Goal: Task Accomplishment & Management: Manage account settings

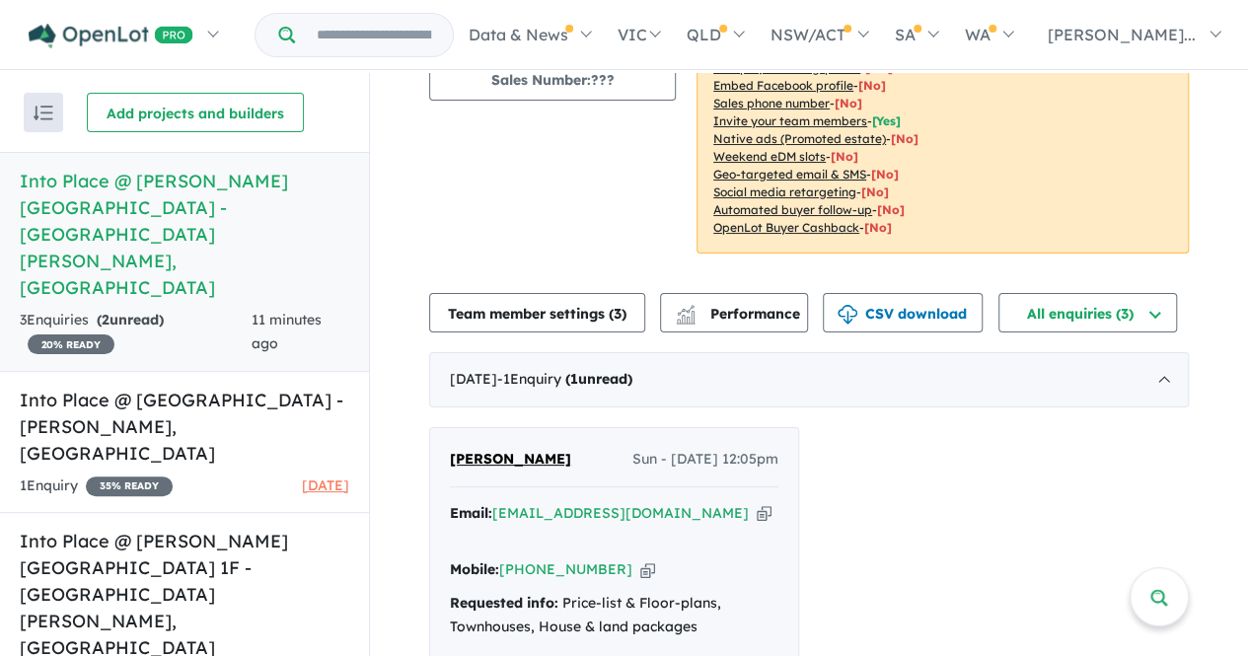
scroll to position [395, 0]
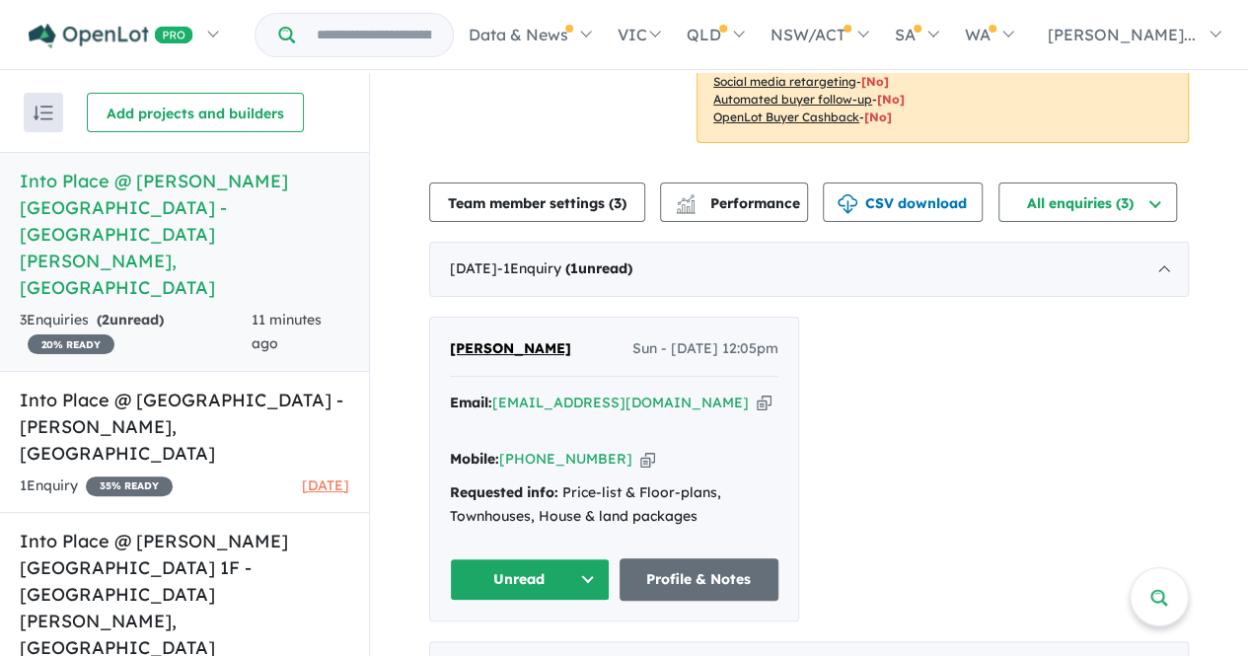
click at [587, 575] on button "Unread" at bounding box center [530, 579] width 160 height 42
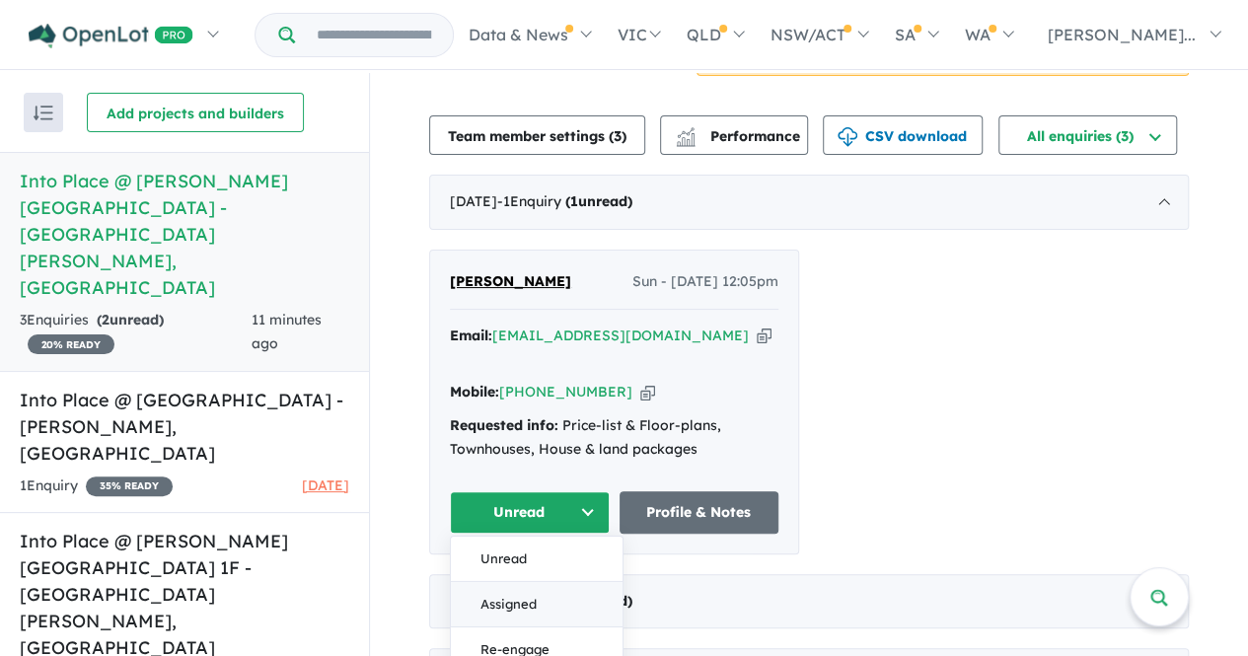
scroll to position [493, 0]
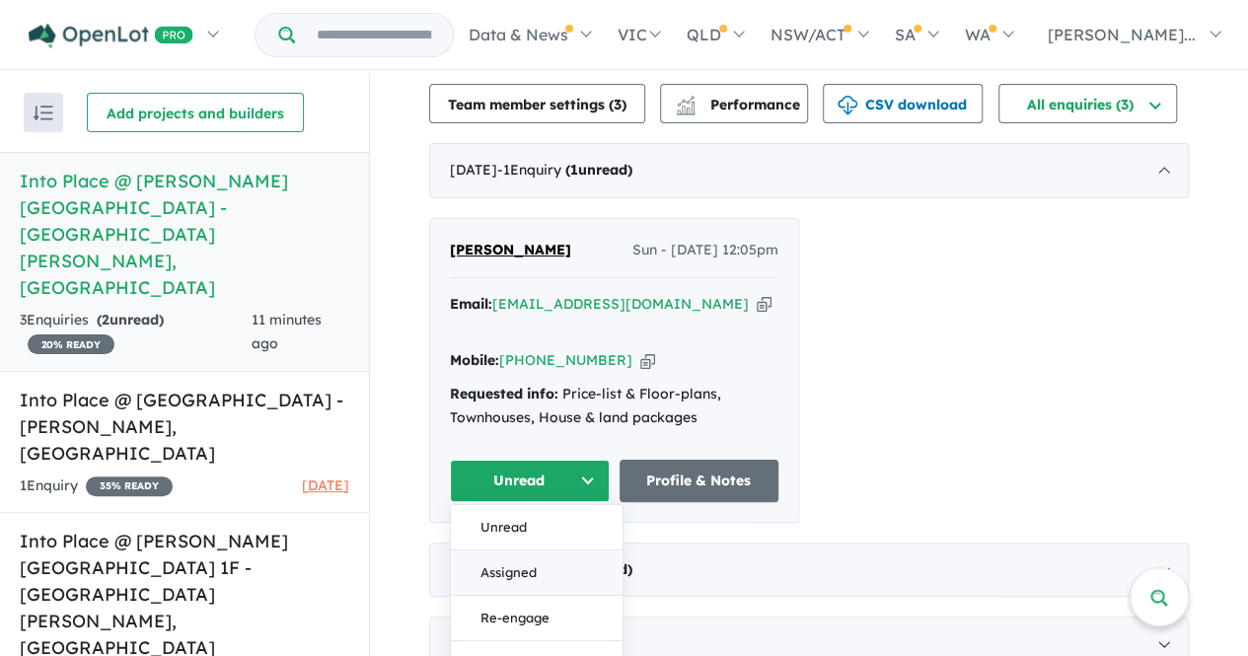
click at [530, 571] on button "Assigned" at bounding box center [537, 571] width 172 height 45
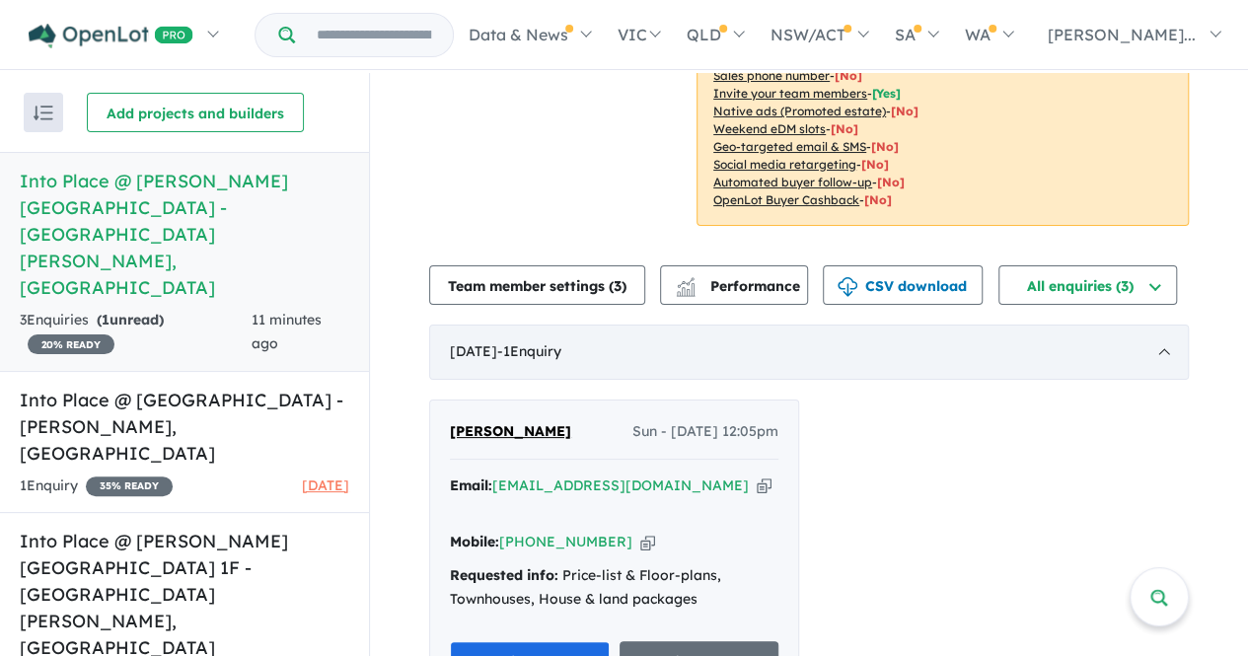
scroll to position [395, 0]
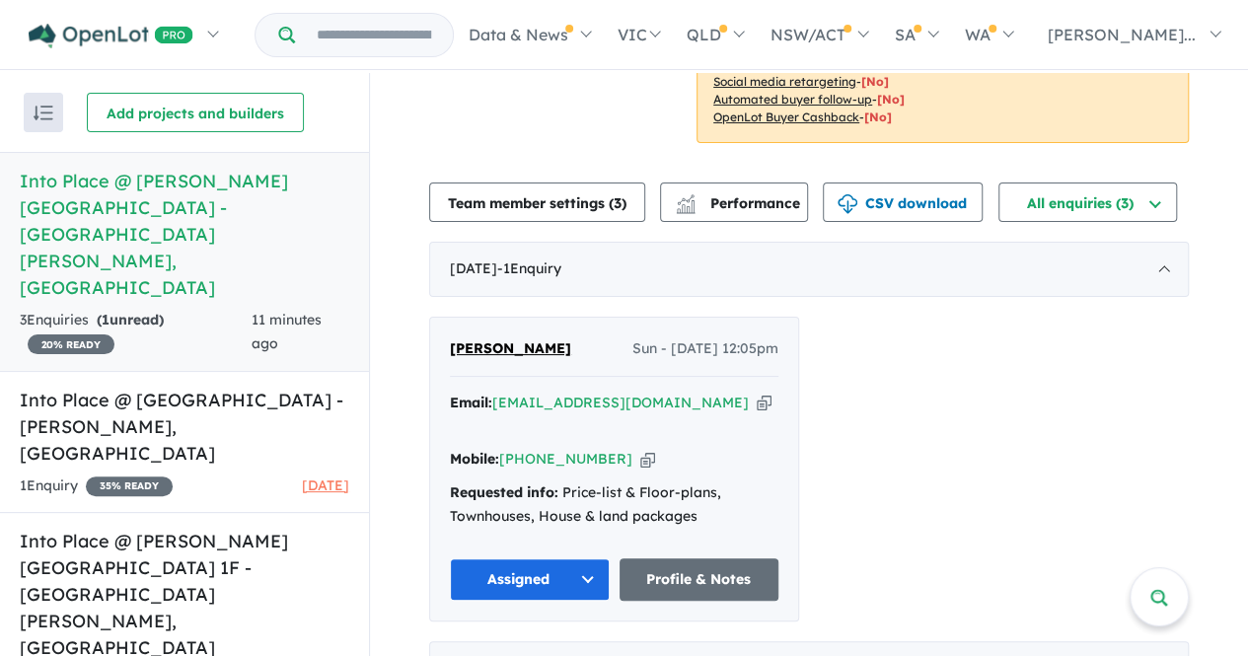
click at [757, 405] on icon "button" at bounding box center [764, 403] width 15 height 21
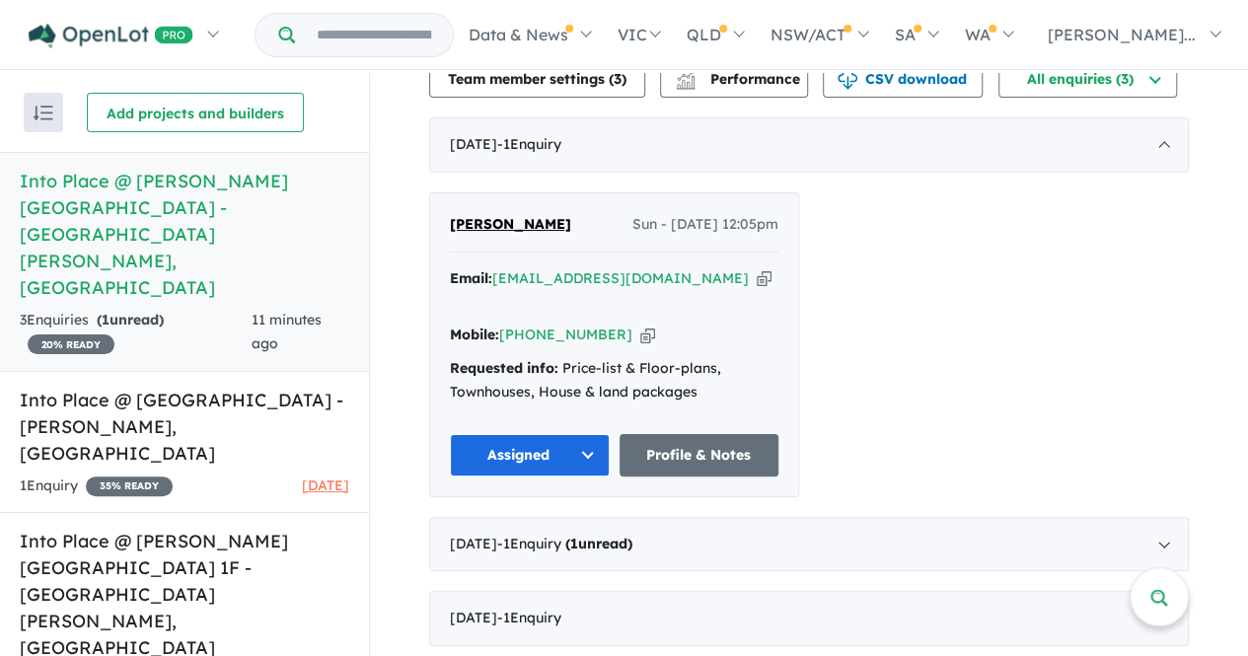
scroll to position [523, 0]
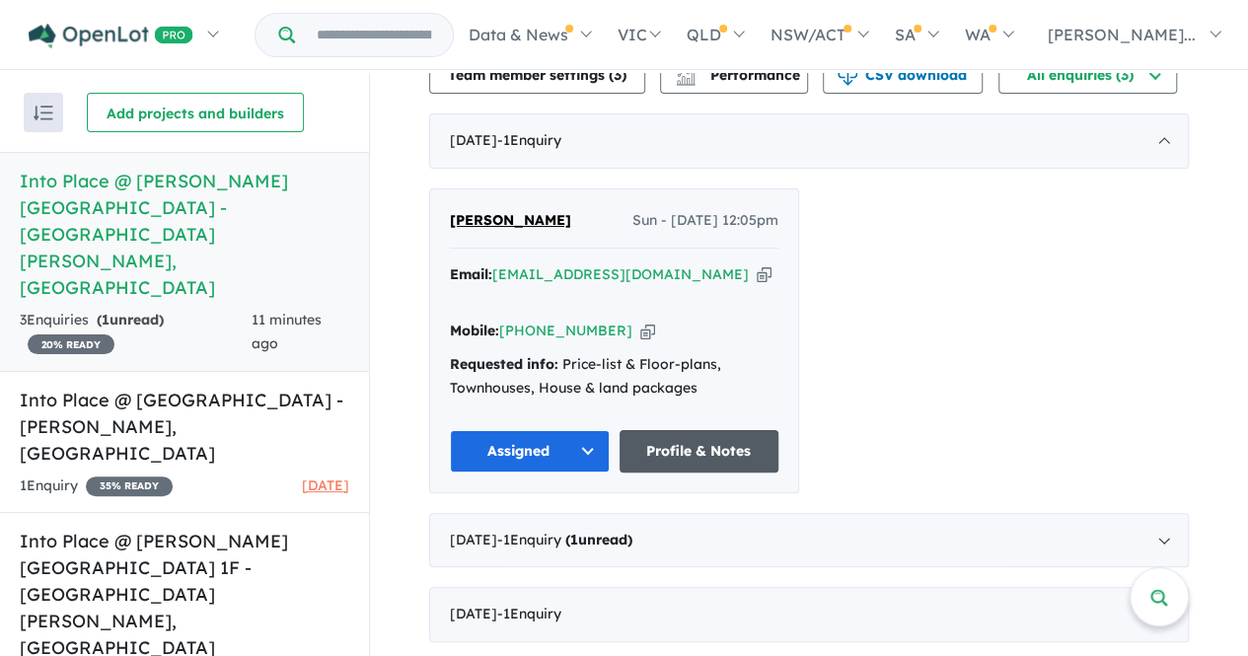
click at [712, 452] on link "Profile & Notes" at bounding box center [699, 451] width 160 height 42
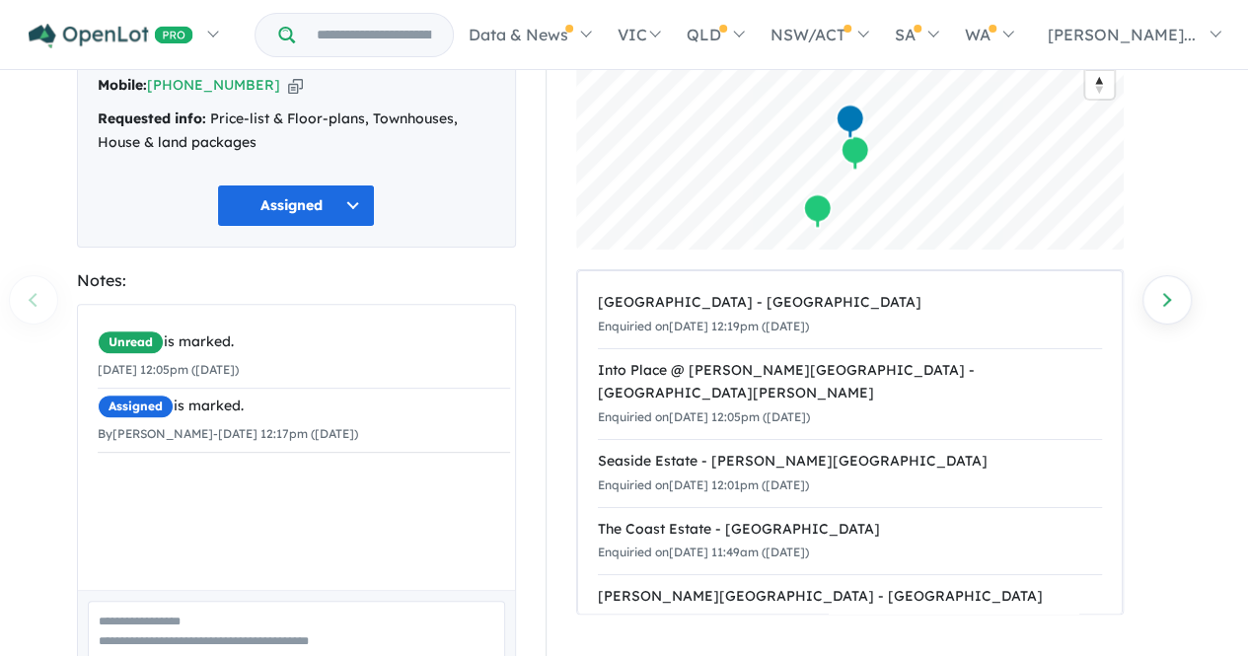
scroll to position [197, 0]
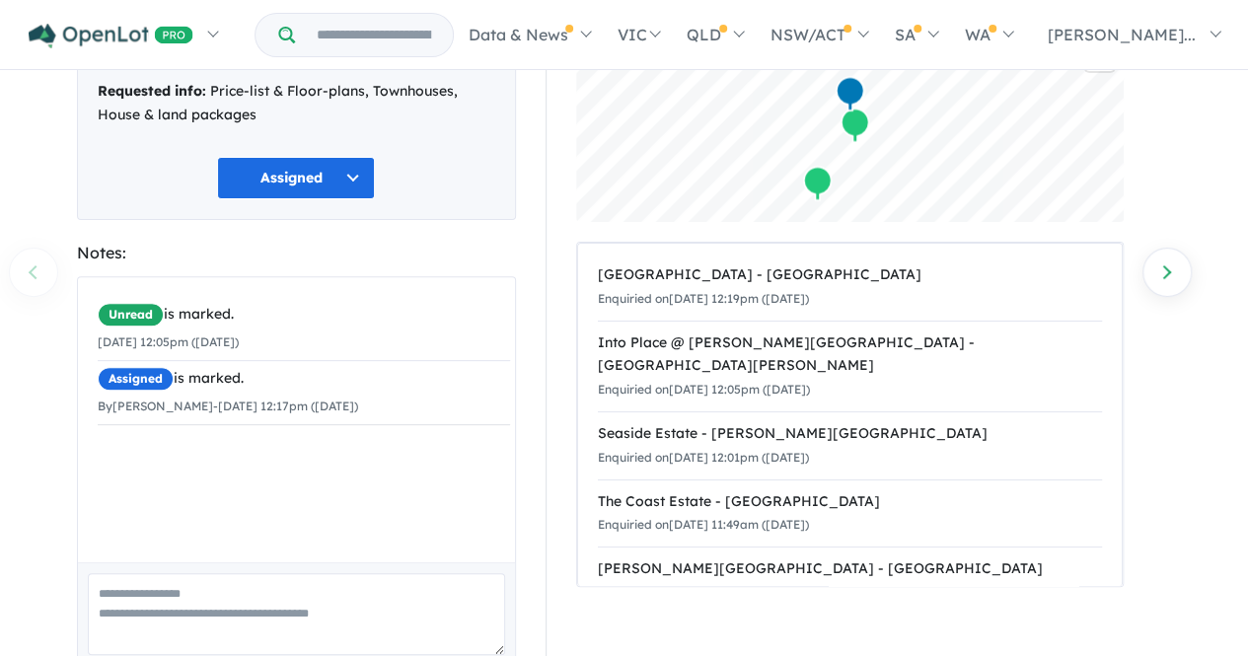
click at [154, 602] on textarea at bounding box center [296, 614] width 417 height 82
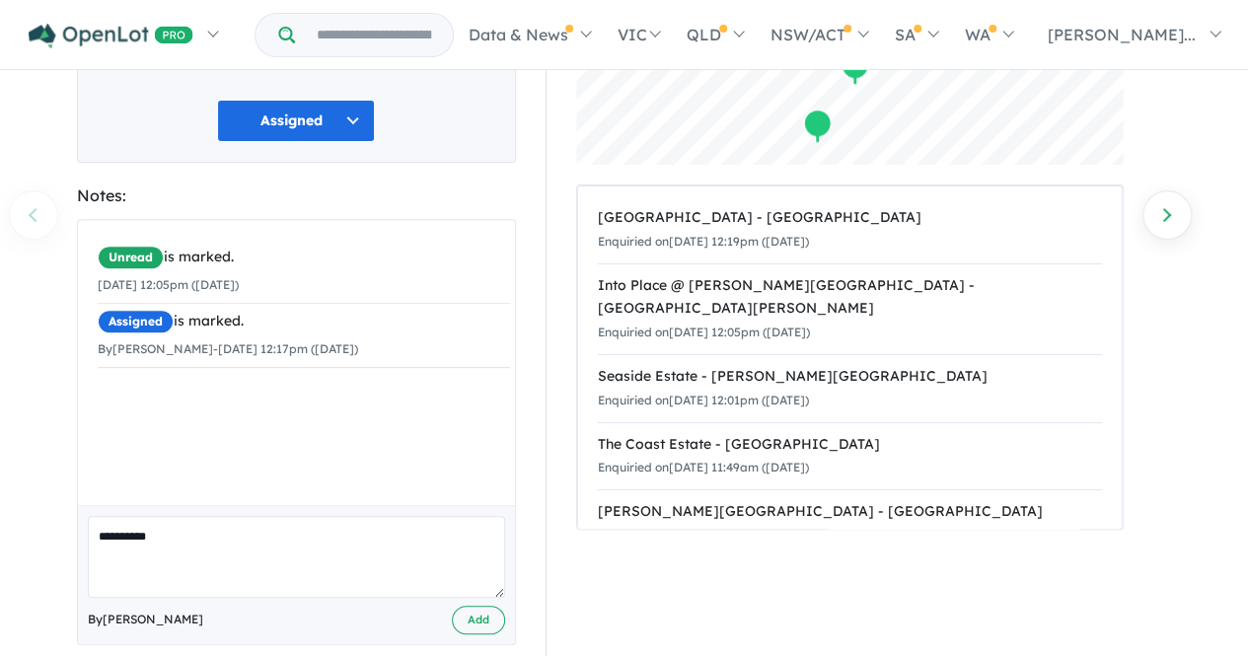
scroll to position [280, 0]
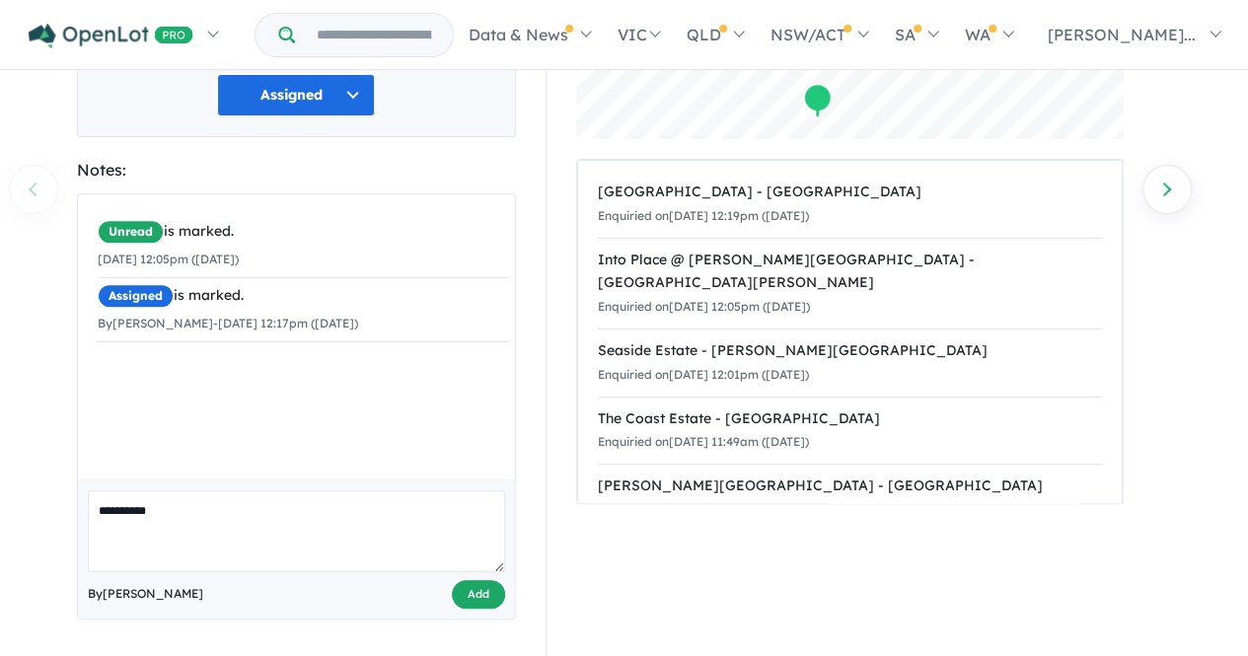
type textarea "**********"
click at [479, 597] on button "Add" at bounding box center [478, 594] width 53 height 29
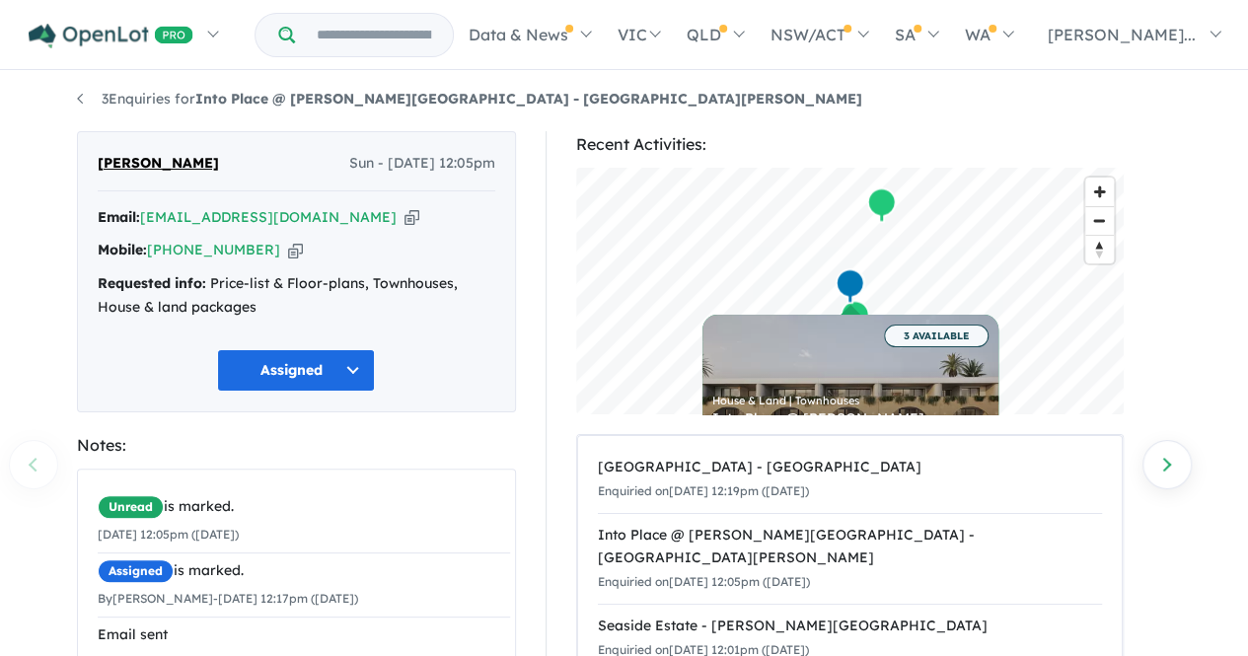
scroll to position [0, 0]
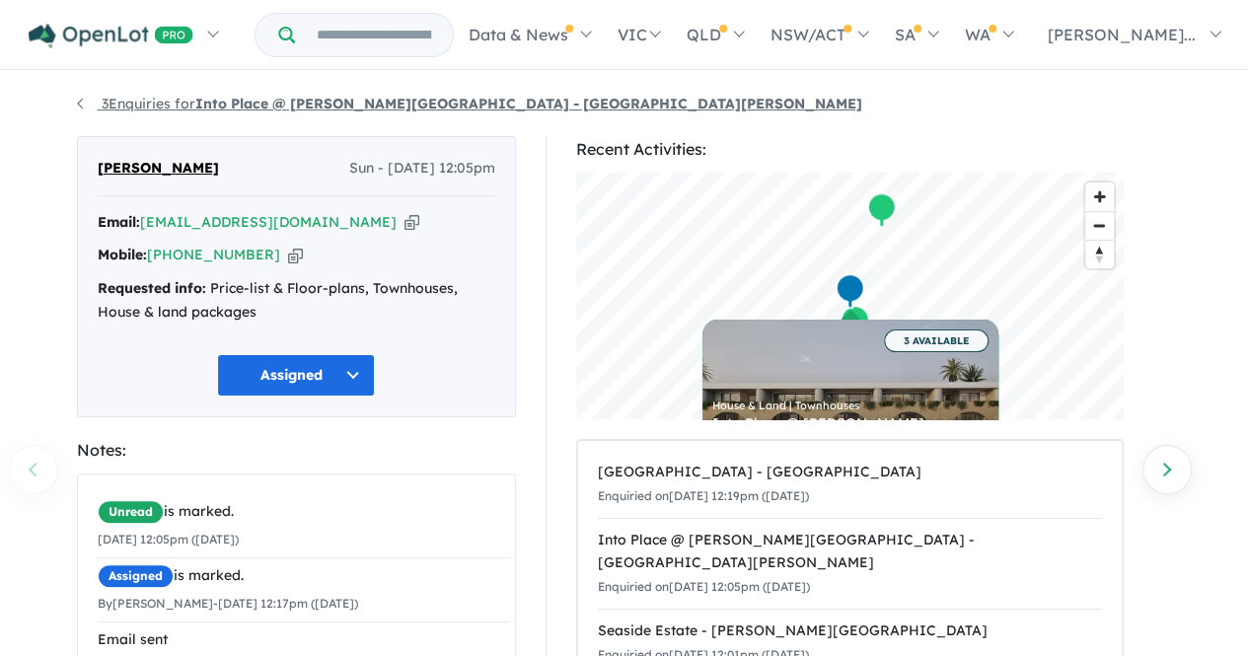
click at [80, 103] on link "3 Enquiries for Into Place @ Kennedy Bay Stage 2A - Port Kennedy" at bounding box center [469, 104] width 785 height 18
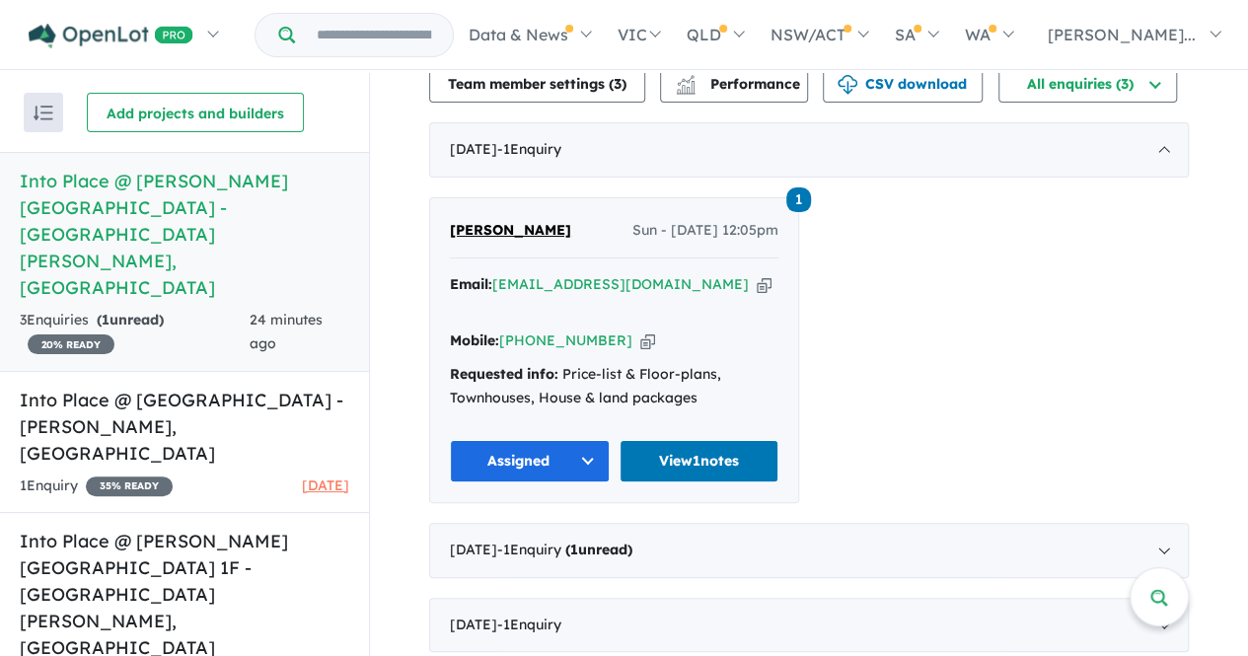
scroll to position [523, 0]
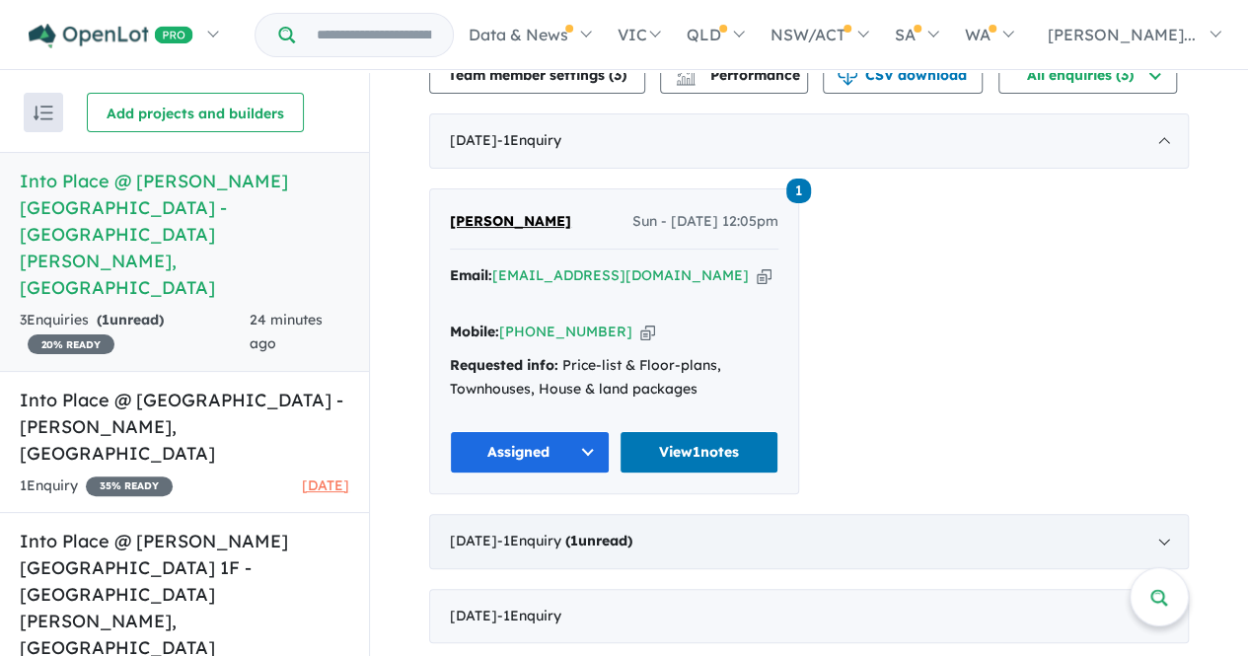
click at [1161, 537] on div "August 2025 - 1 Enquir y ( 1 unread)" at bounding box center [809, 541] width 760 height 55
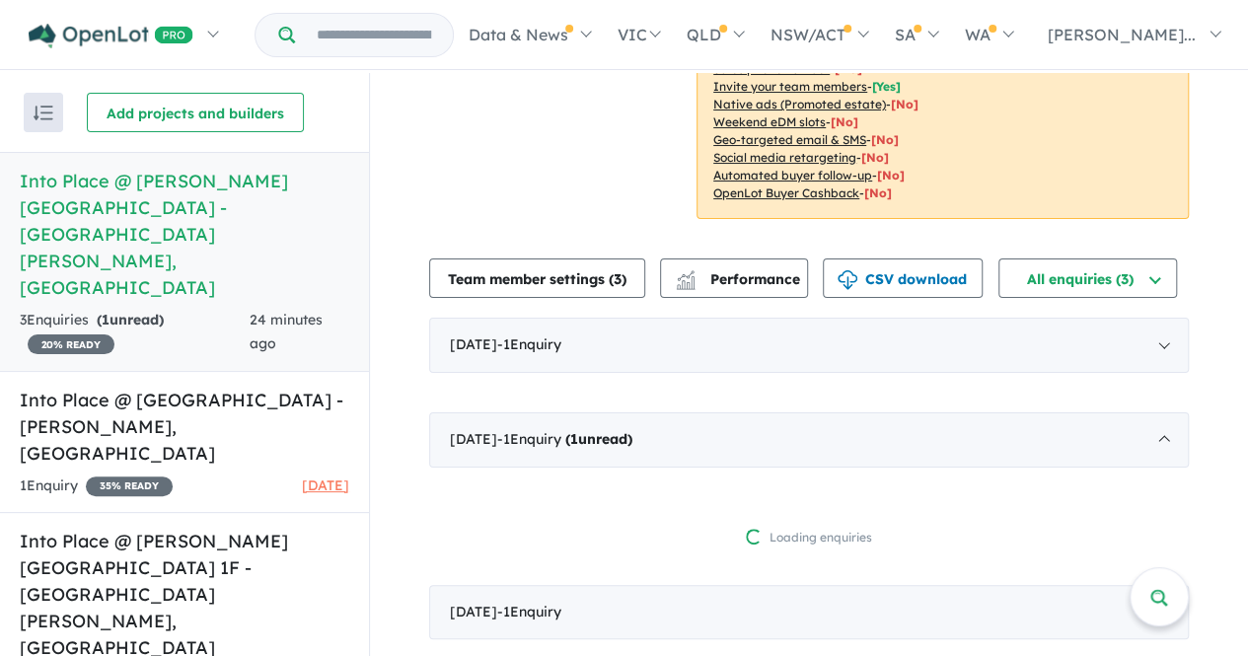
scroll to position [2, 0]
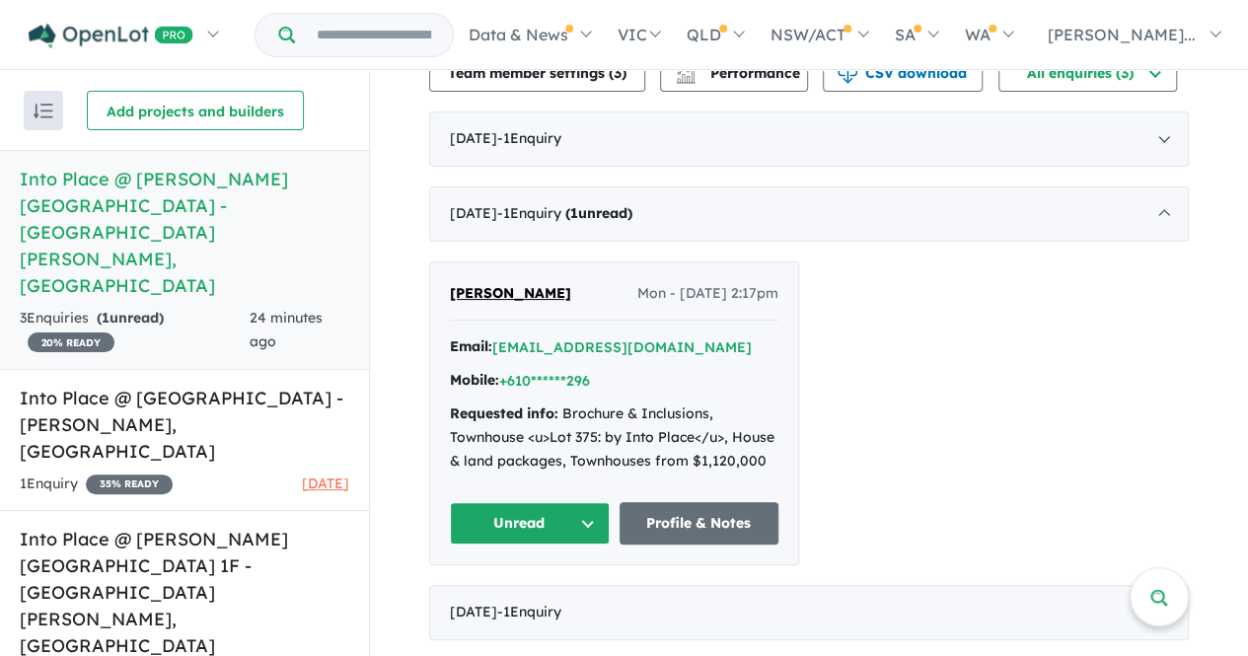
click at [574, 520] on button "Unread" at bounding box center [530, 523] width 160 height 42
click at [523, 614] on button "Assigned" at bounding box center [537, 615] width 172 height 45
click at [633, 348] on div "Email: *****@cewa.edu.au" at bounding box center [614, 347] width 328 height 24
